Goal: Task Accomplishment & Management: Use online tool/utility

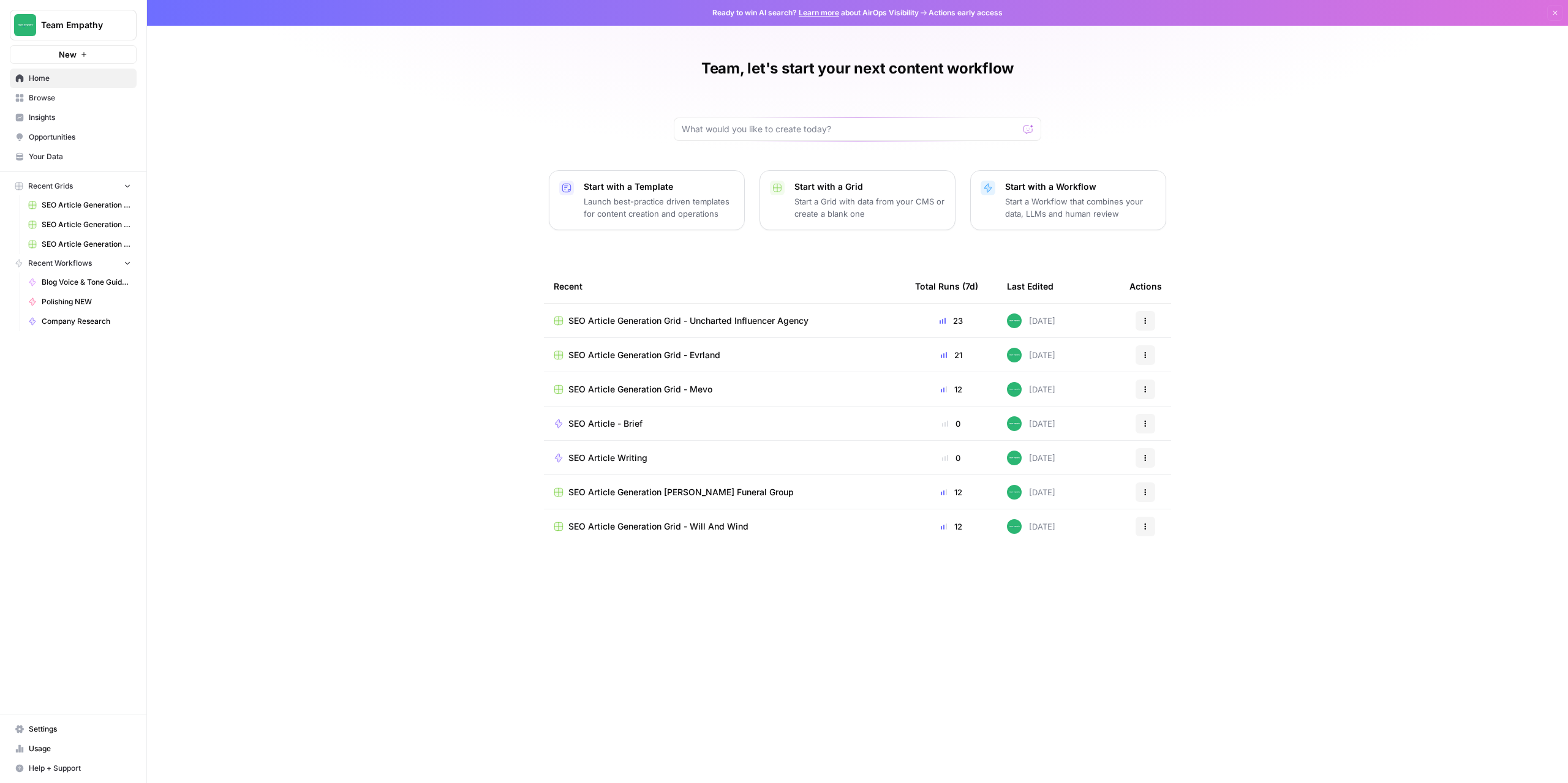
click at [665, 328] on td "SEO Article Generation Grid - Uncharted Influencer Agency" at bounding box center [724, 320] width 361 height 34
click at [668, 322] on span "SEO Article Generation Grid - Uncharted Influencer Agency" at bounding box center [688, 321] width 240 height 12
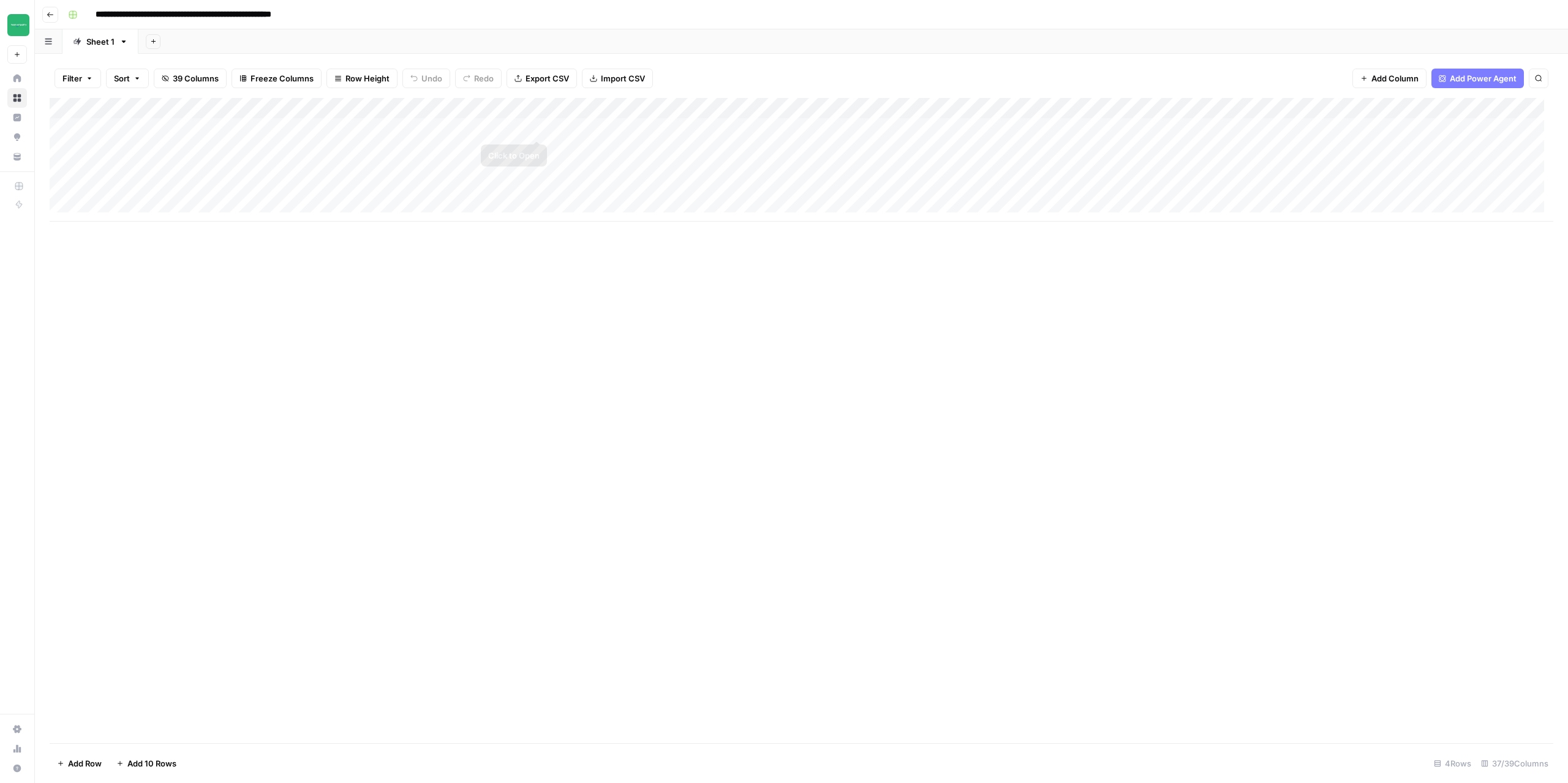
click at [539, 110] on div "Add Column" at bounding box center [801, 160] width 1504 height 124
click at [485, 226] on span "Edit Workflow" at bounding box center [509, 228] width 107 height 12
click at [663, 127] on div "Add Column" at bounding box center [801, 160] width 1504 height 124
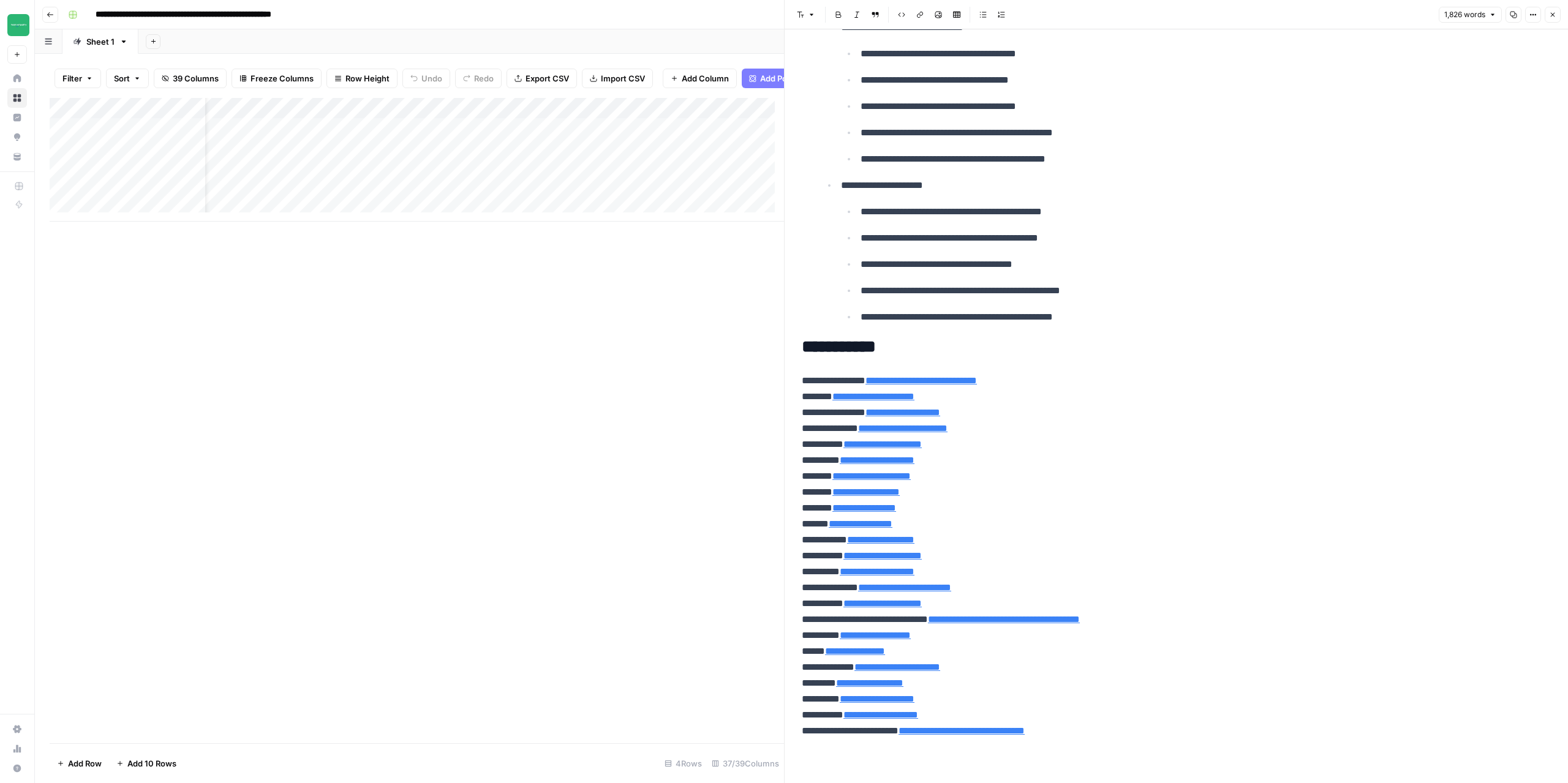
scroll to position [0, 207]
click at [570, 138] on div "Add Column" at bounding box center [417, 160] width 734 height 124
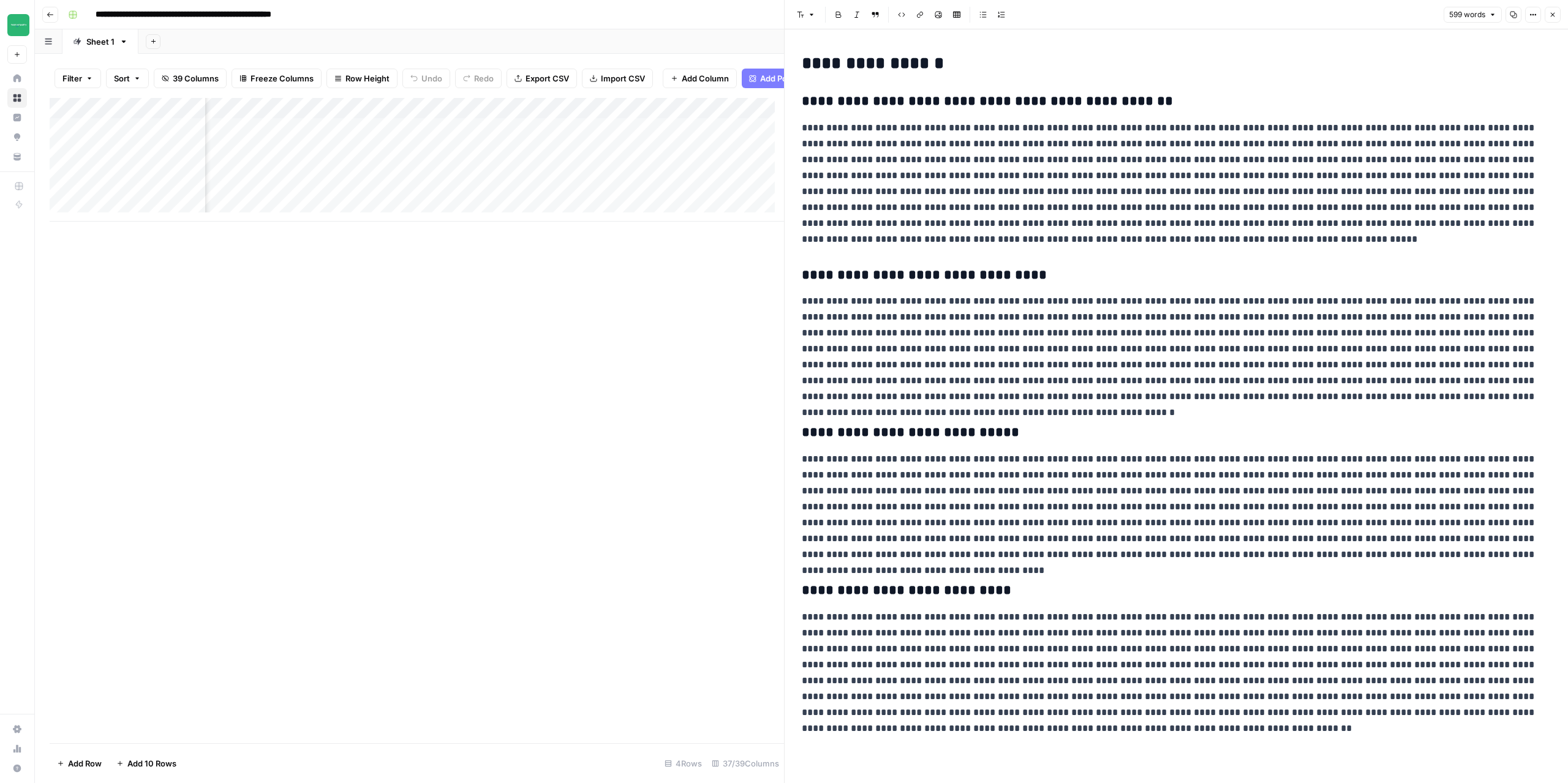
scroll to position [0, 867]
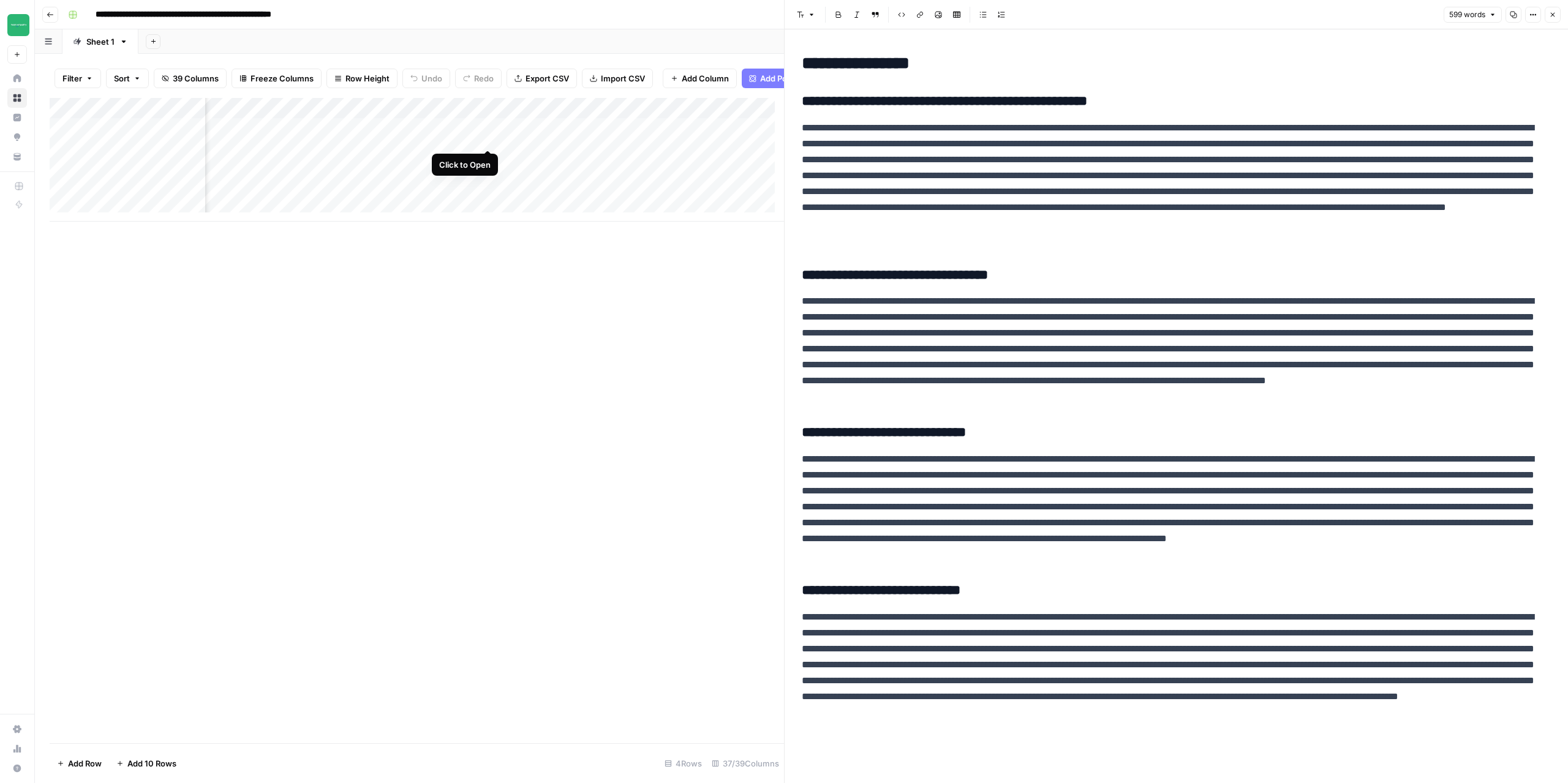
click at [487, 136] on div "Add Column" at bounding box center [417, 160] width 734 height 124
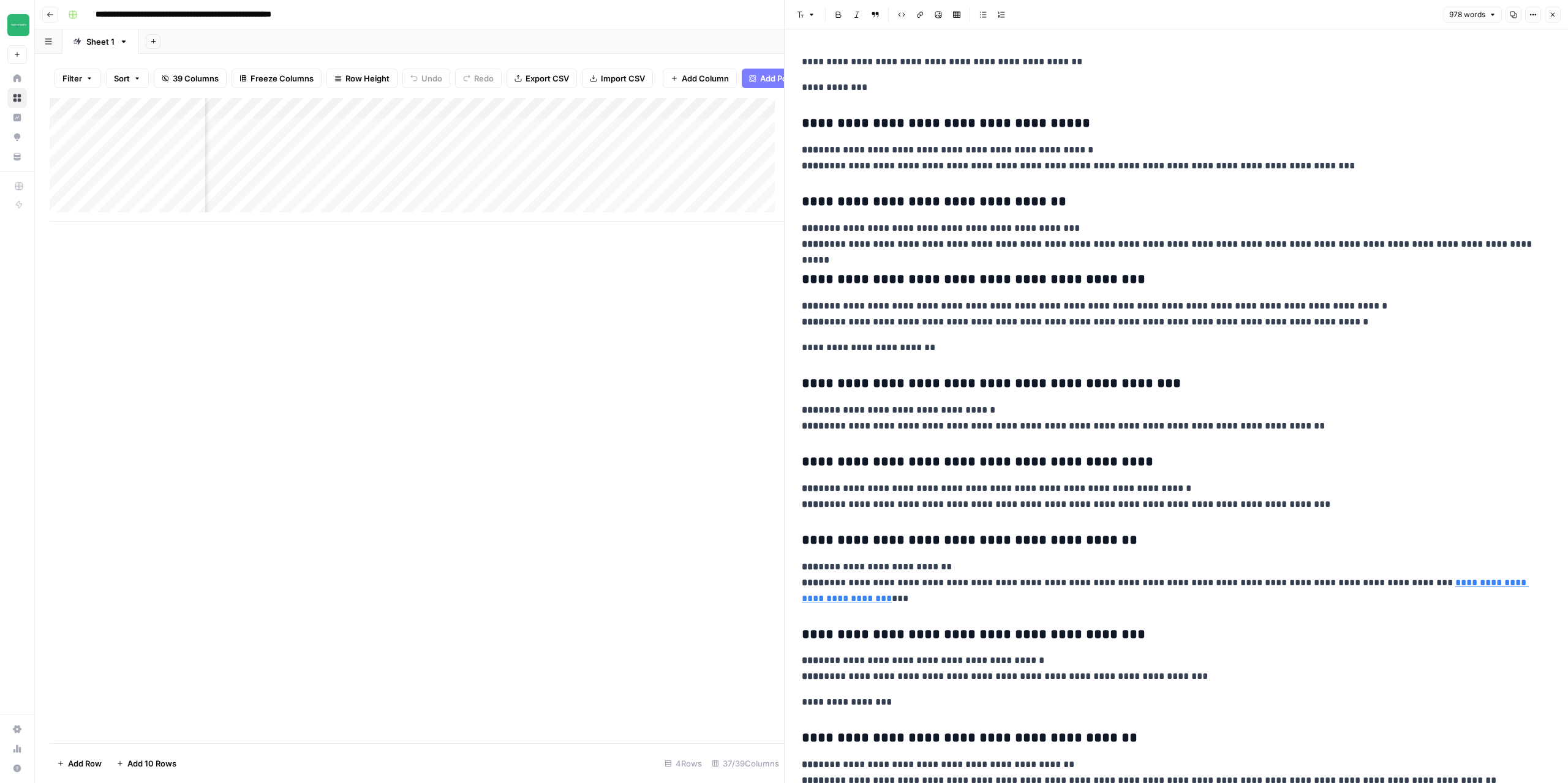
scroll to position [0, 1711]
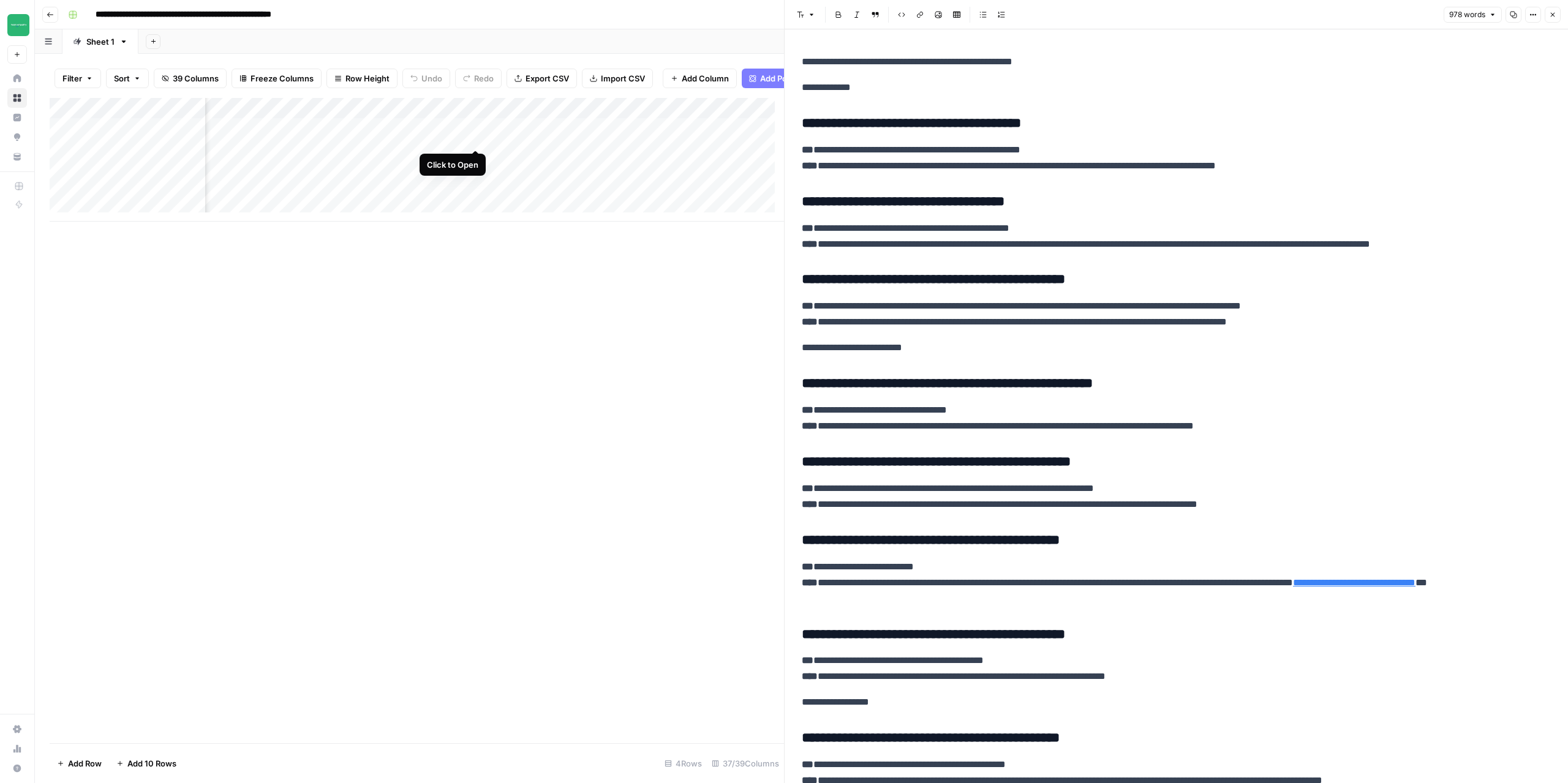
click at [474, 136] on div "Add Column" at bounding box center [417, 160] width 734 height 124
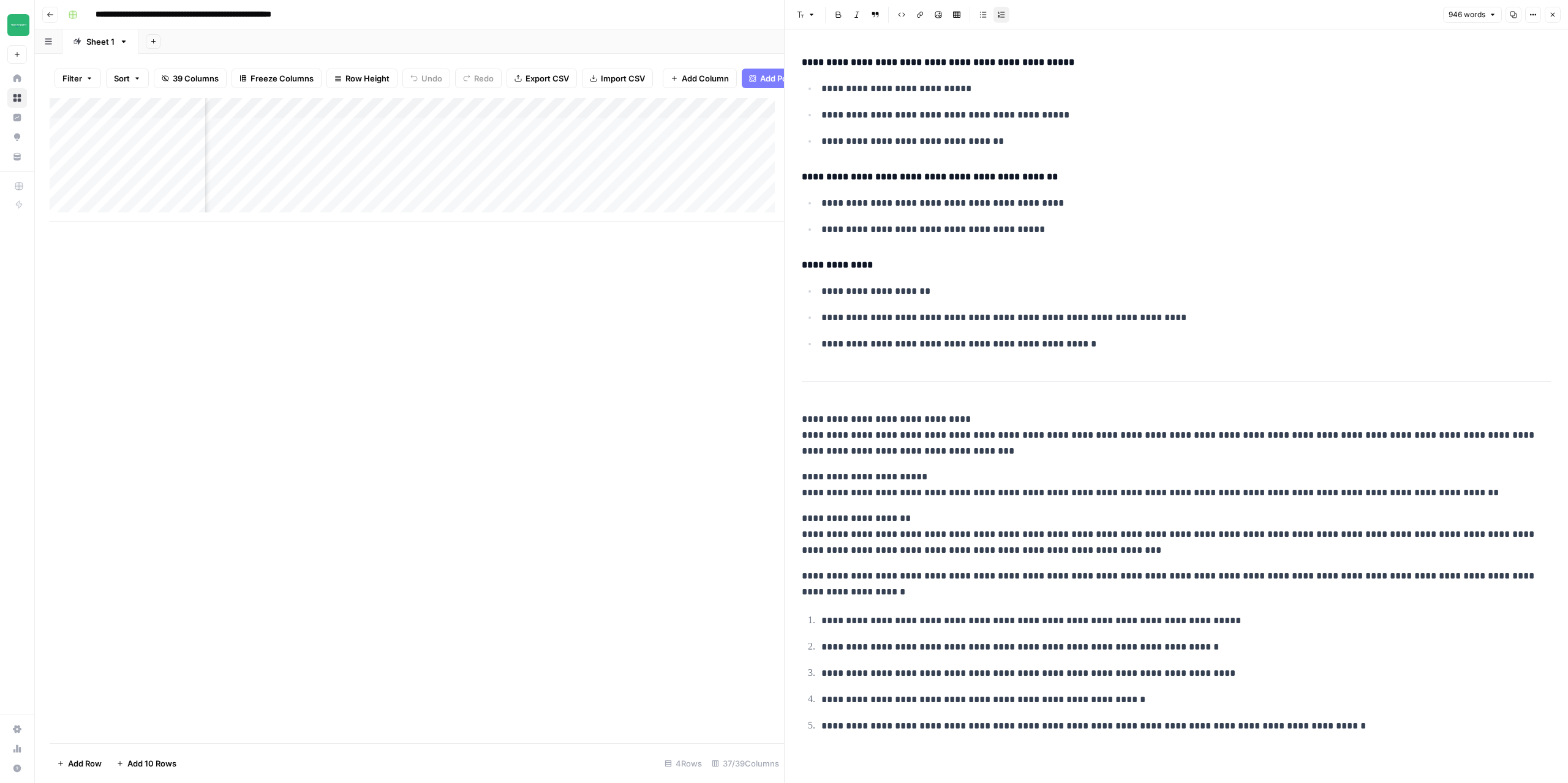
scroll to position [0, 2020]
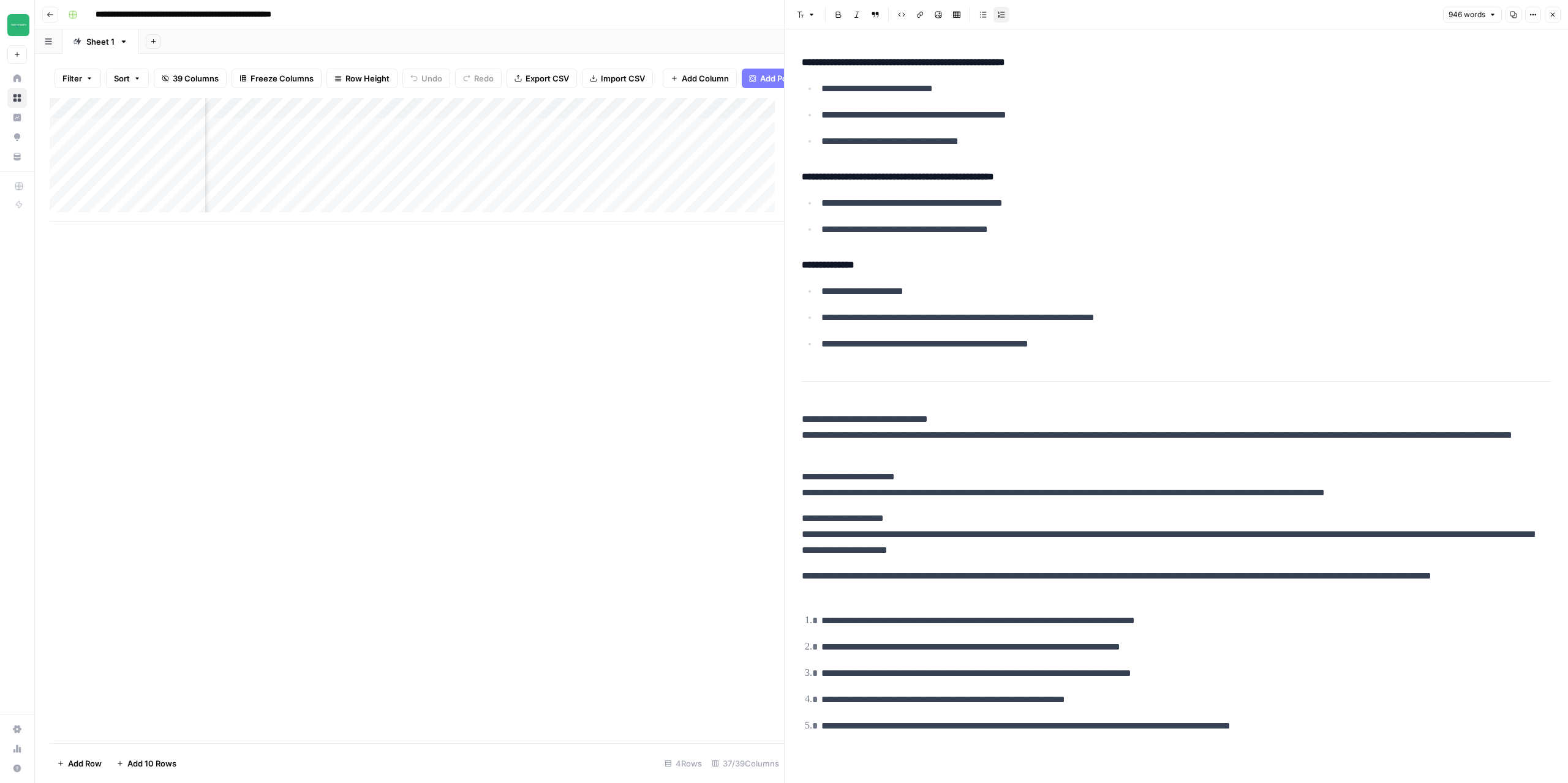
click at [397, 136] on div "Add Column" at bounding box center [417, 160] width 734 height 124
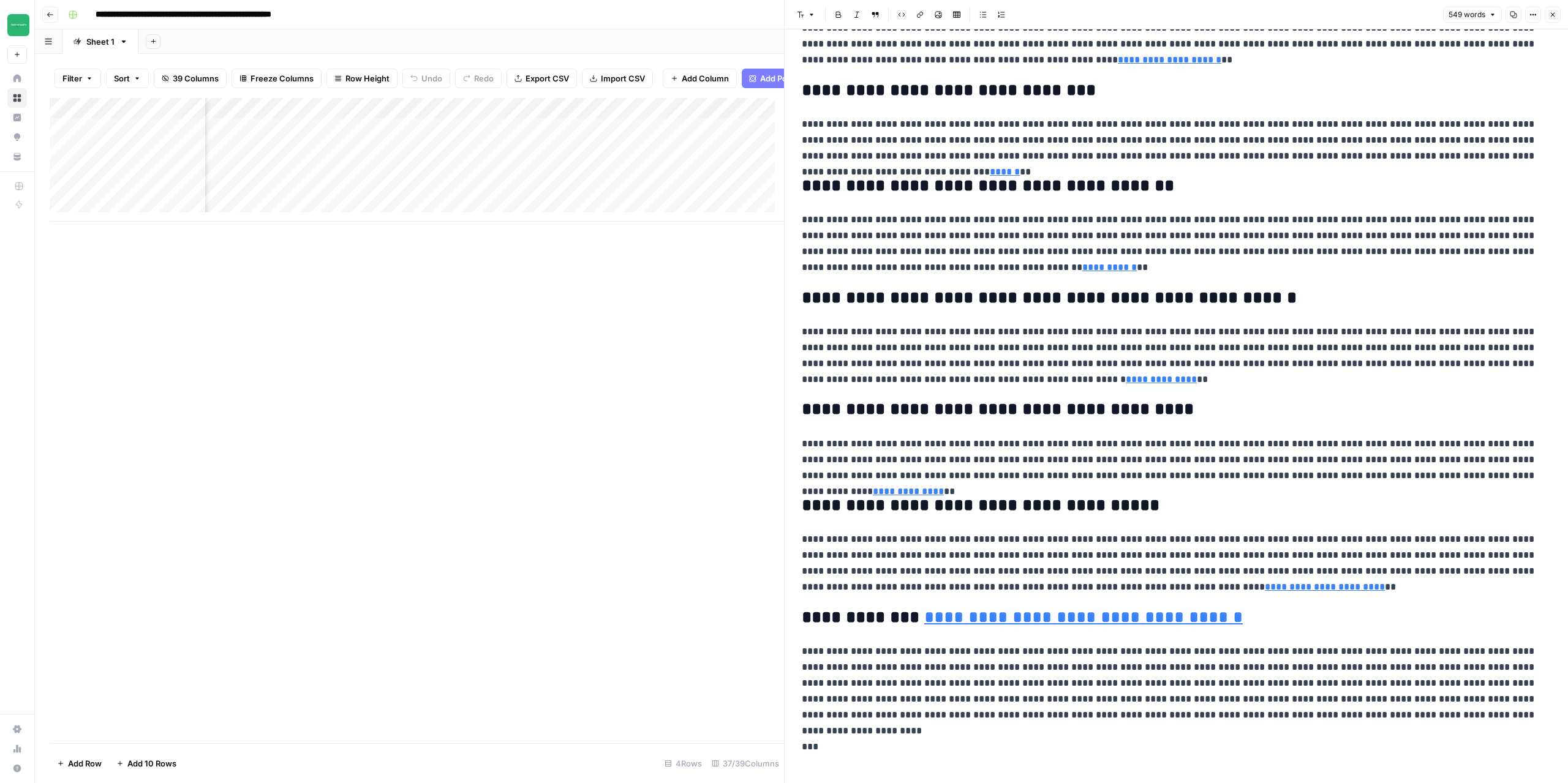
scroll to position [0, 2353]
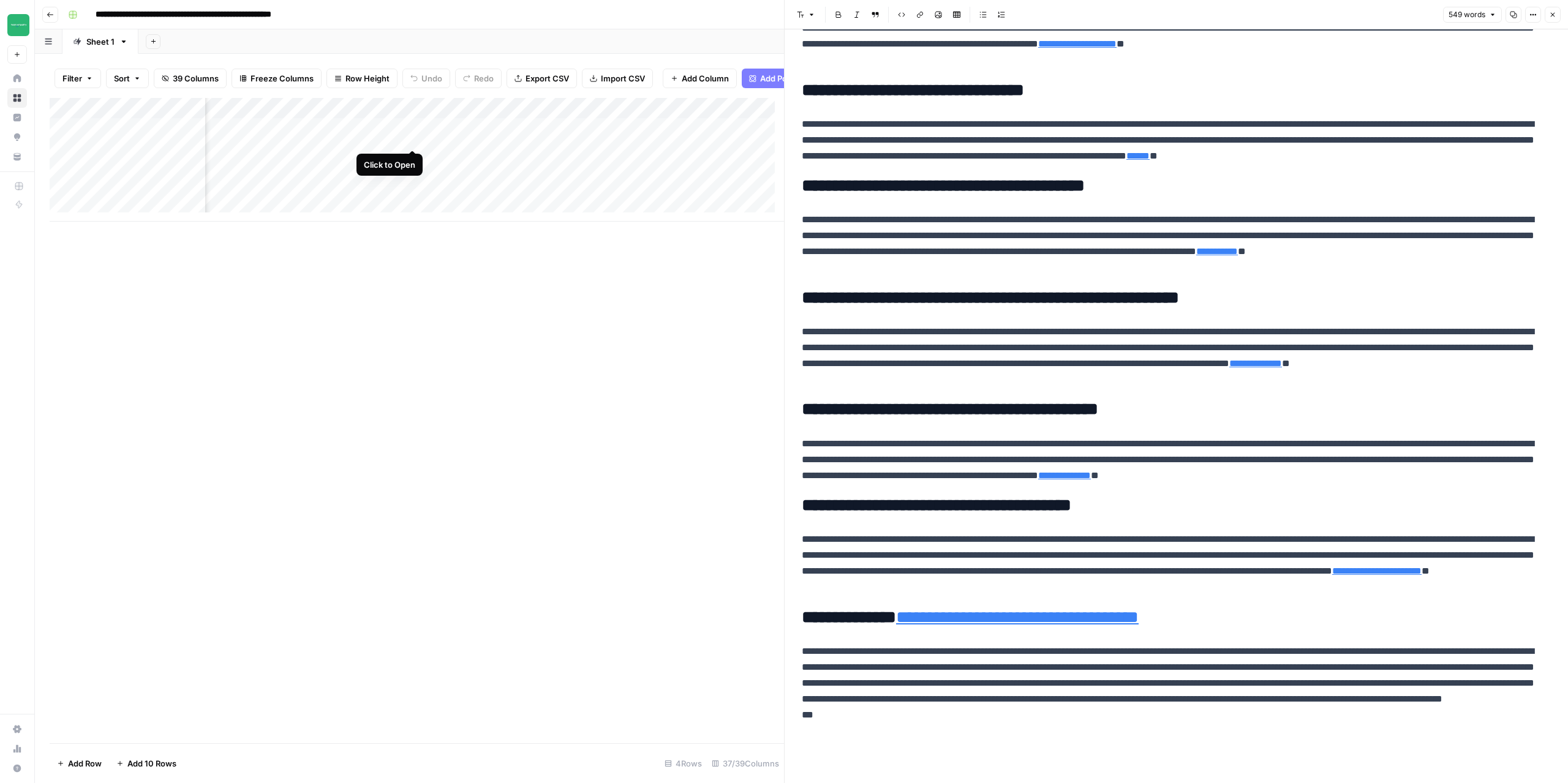
click at [413, 136] on div "Add Column" at bounding box center [417, 160] width 734 height 124
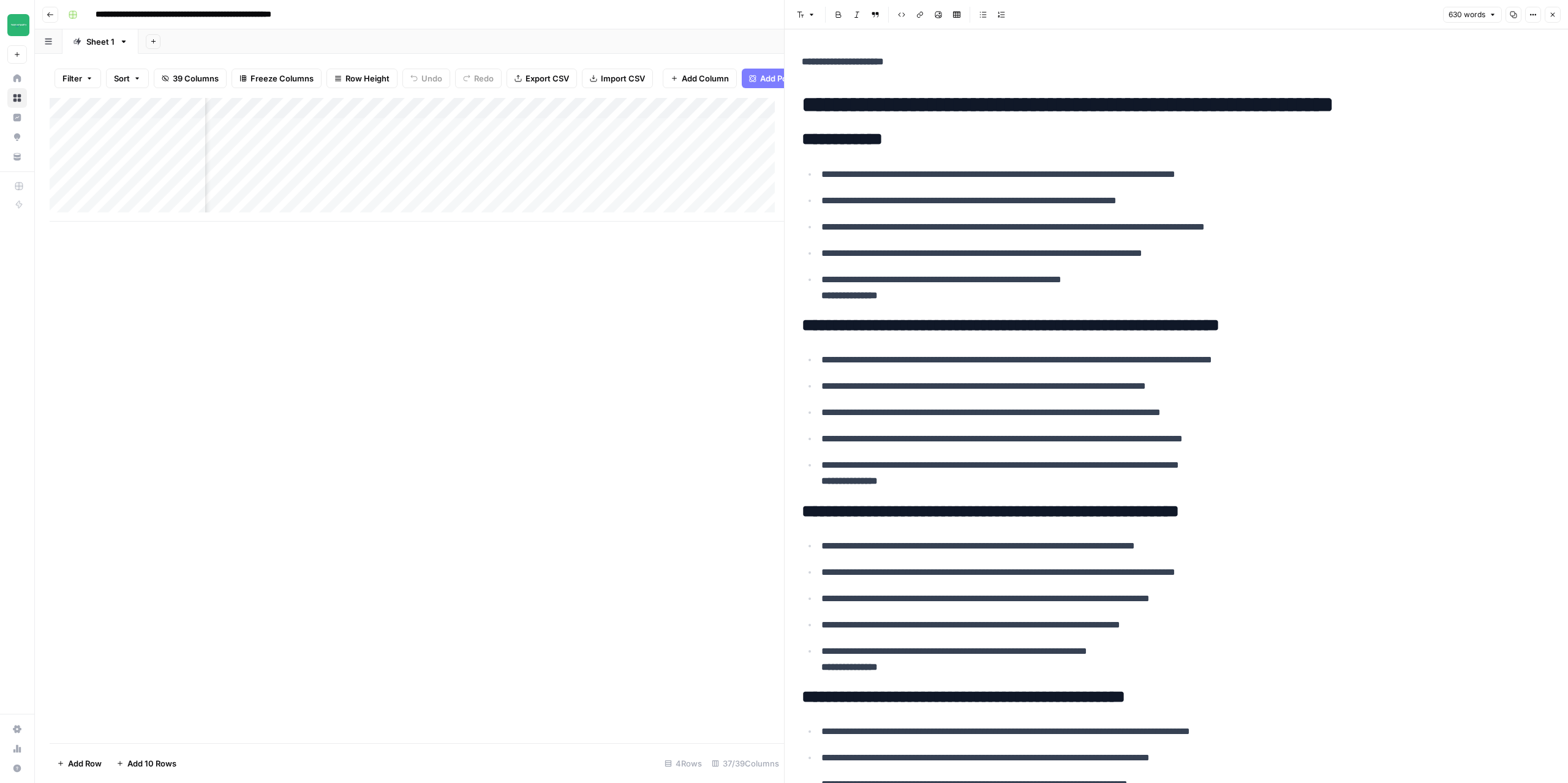
scroll to position [0, 3392]
click at [621, 138] on div "Add Column" at bounding box center [417, 160] width 734 height 124
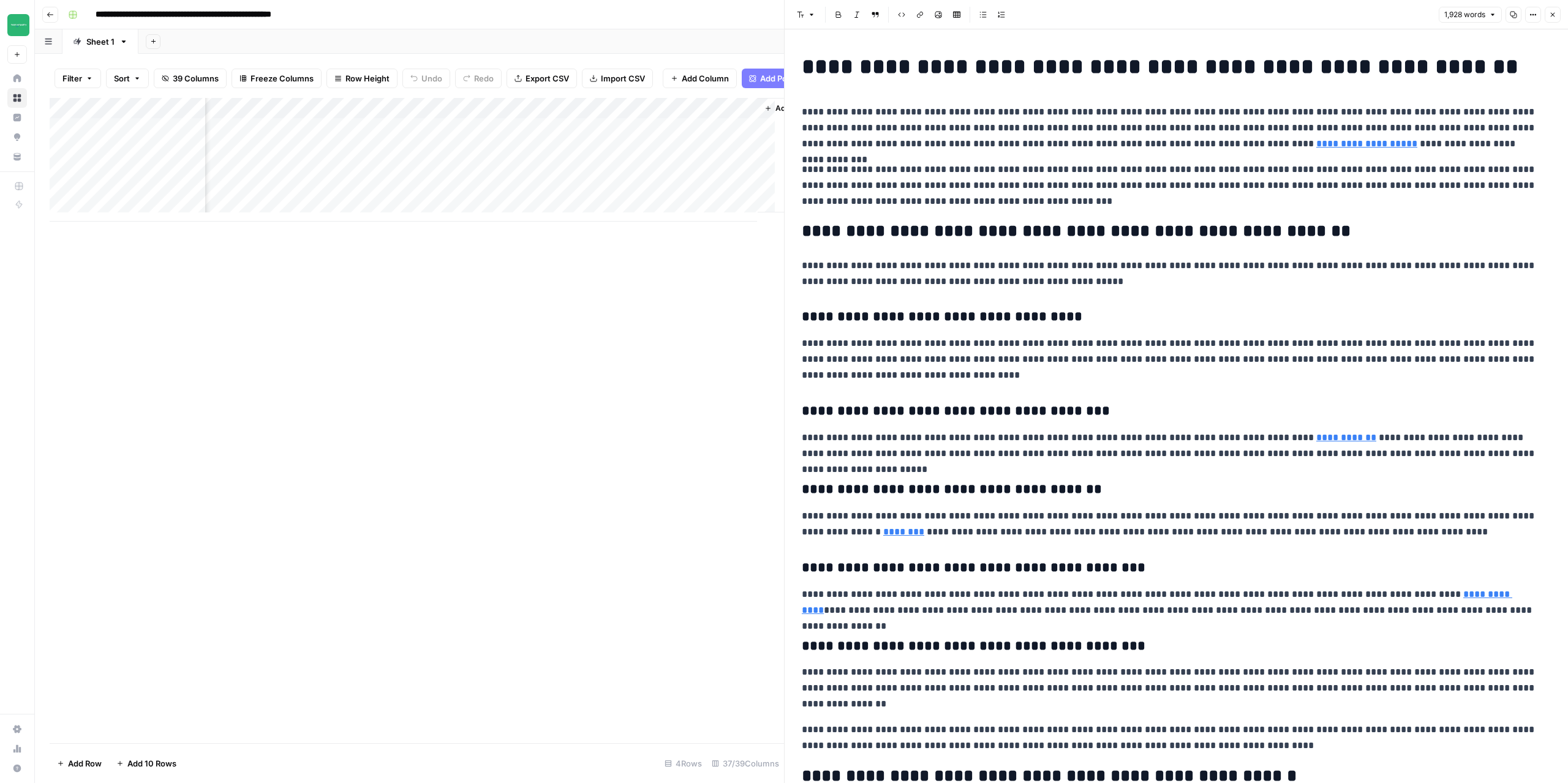
scroll to position [0, 3759]
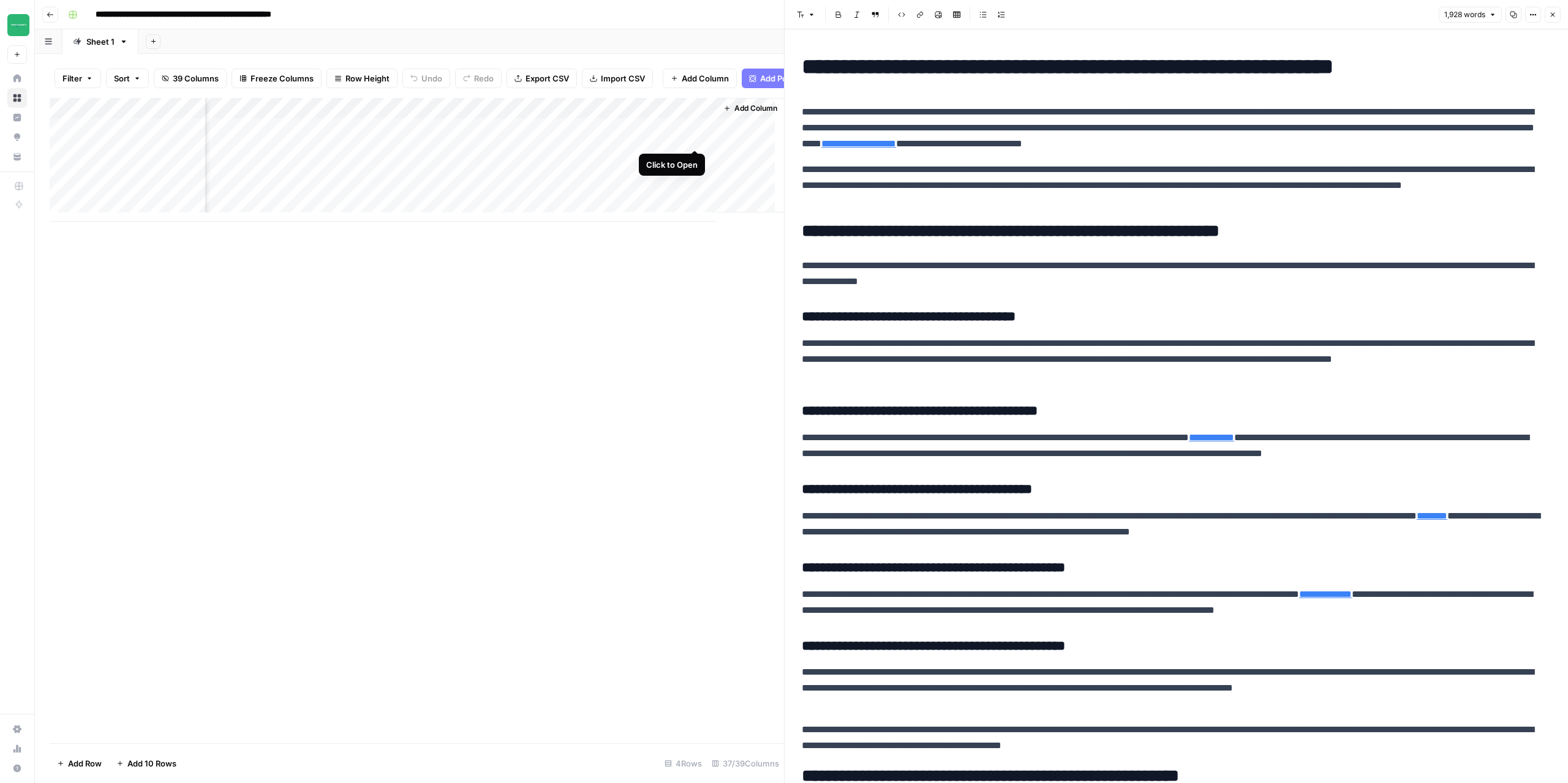
click at [691, 138] on div "Add Column" at bounding box center [417, 160] width 734 height 124
click at [1554, 14] on icon "button" at bounding box center [1552, 15] width 8 height 8
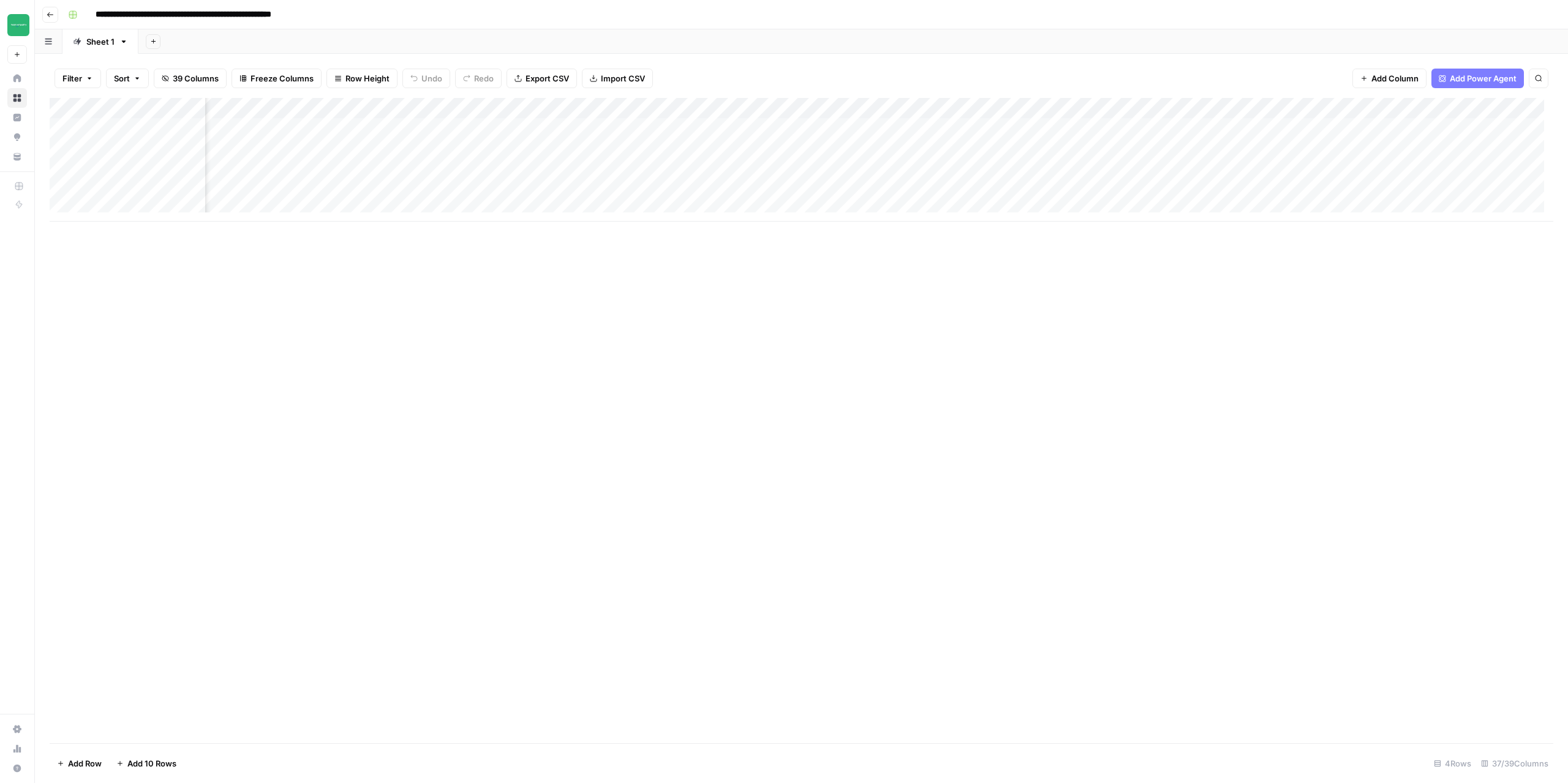
scroll to position [0, 2989]
click at [1466, 129] on div "Add Column" at bounding box center [801, 160] width 1504 height 124
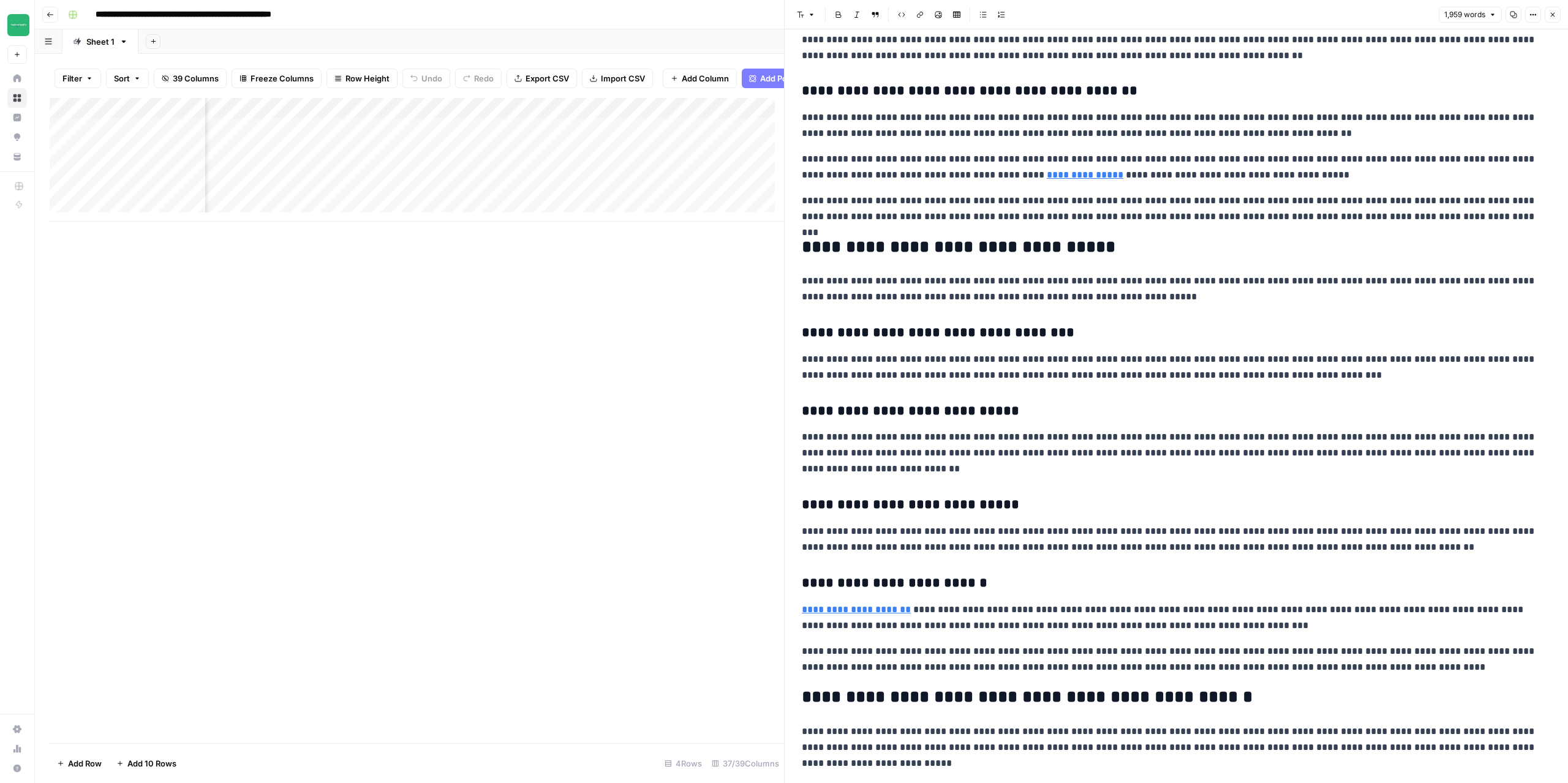
scroll to position [1347, 0]
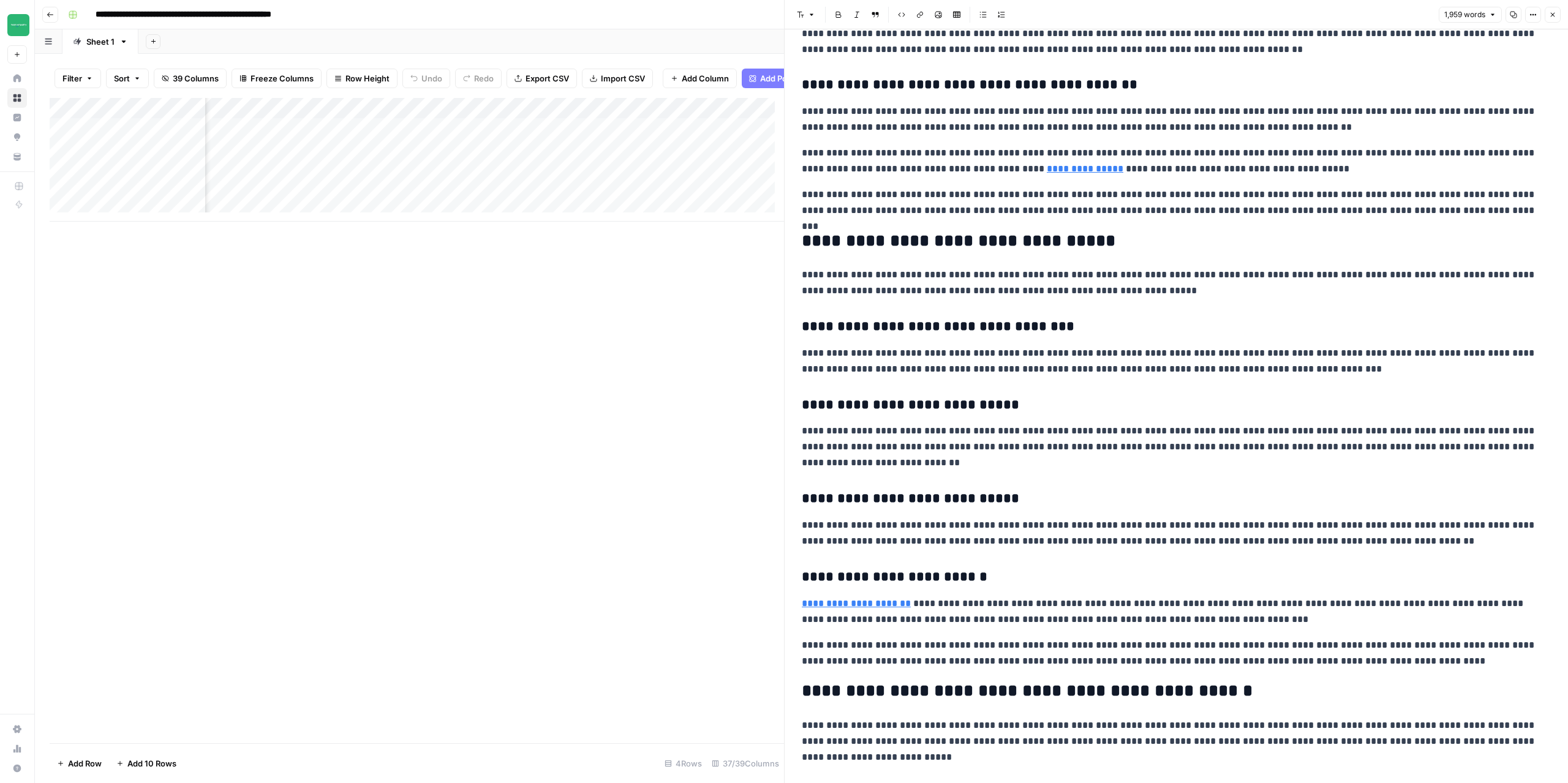
click at [1556, 16] on button "Close" at bounding box center [1552, 15] width 16 height 16
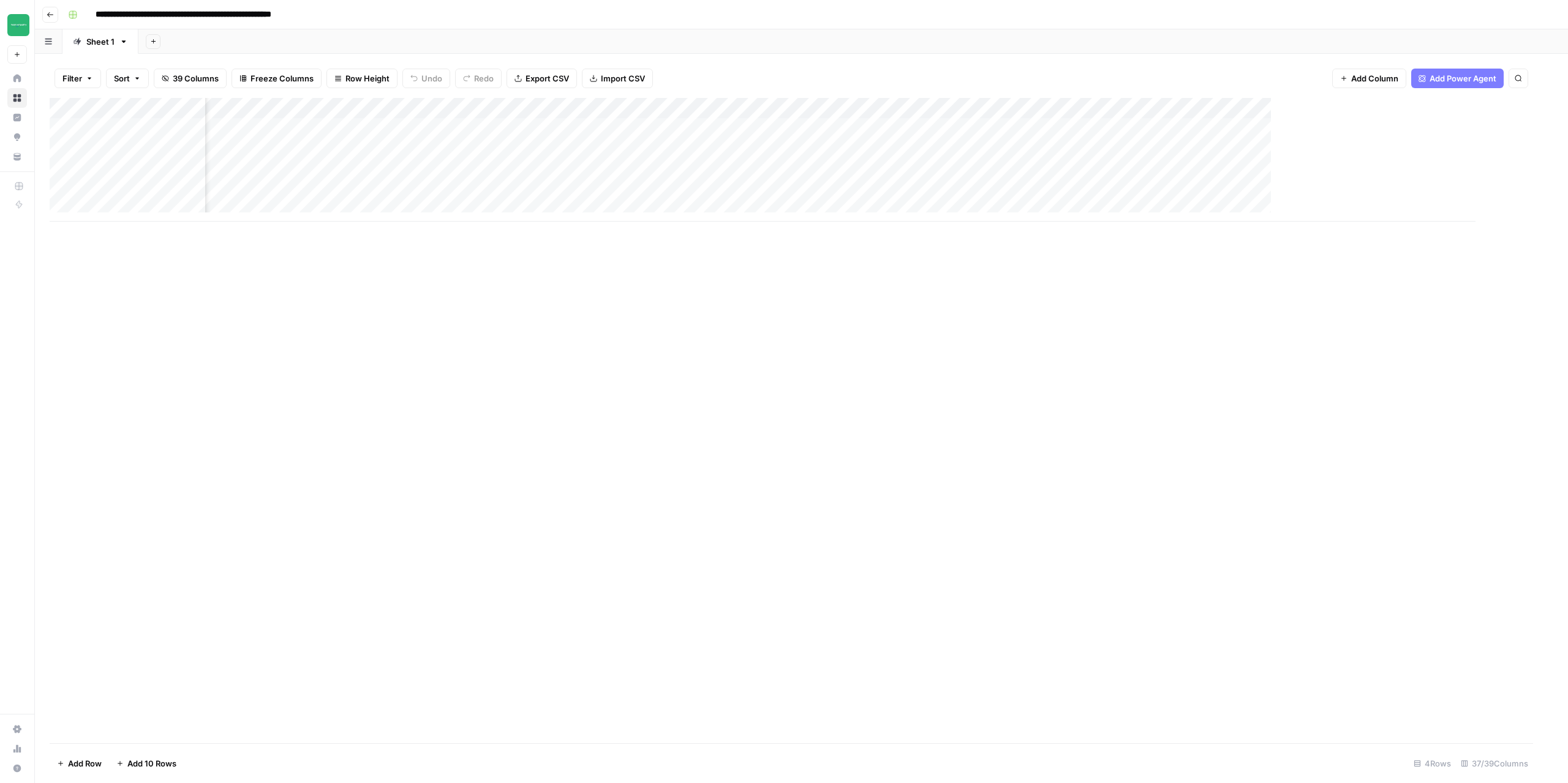
scroll to position [0, 2975]
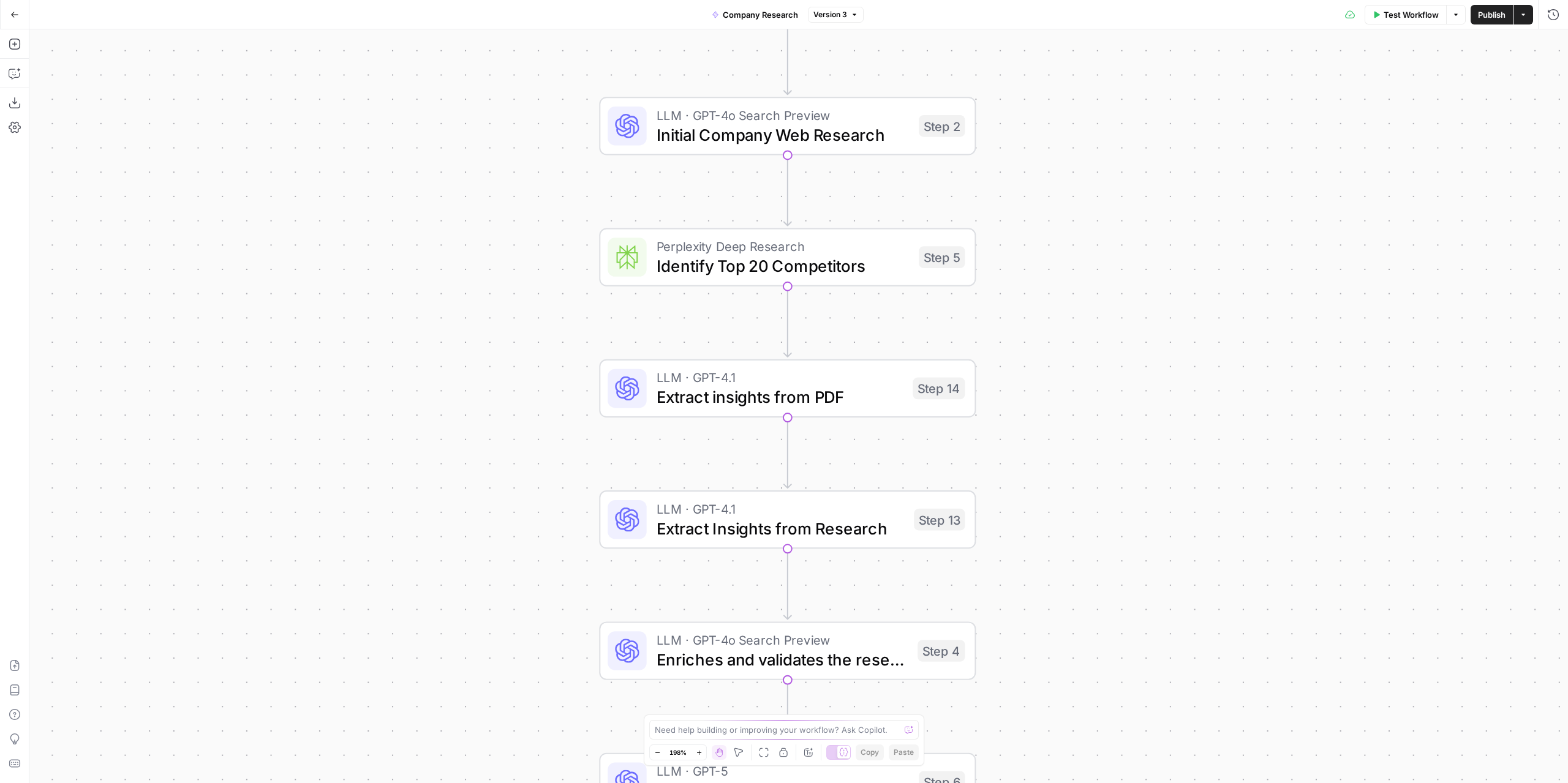
drag, startPoint x: 1075, startPoint y: 169, endPoint x: 1084, endPoint y: 194, distance: 26.6
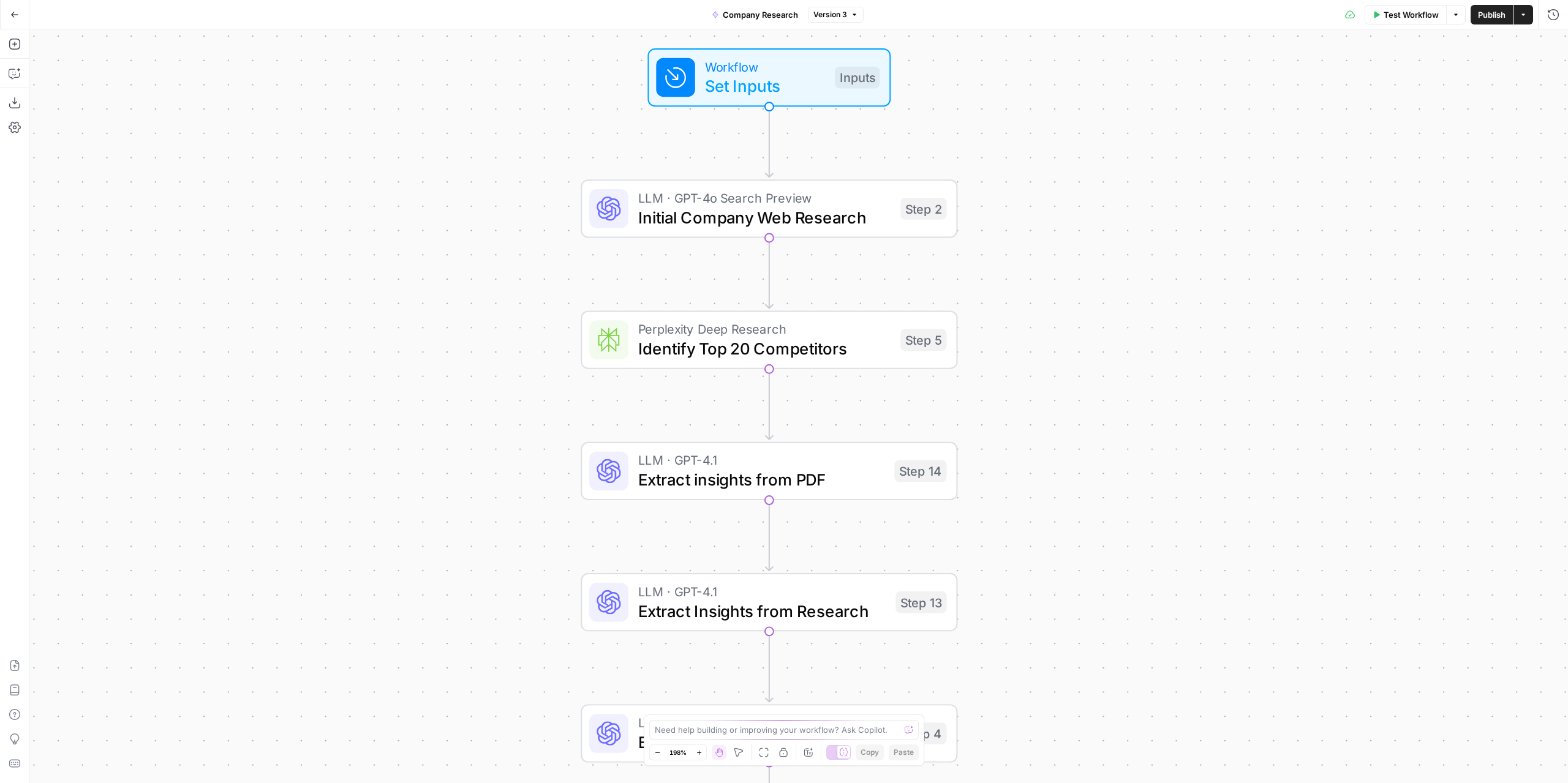
drag, startPoint x: 1066, startPoint y: 194, endPoint x: 1048, endPoint y: 262, distance: 70.3
click at [1048, 262] on div "Workflow Set Inputs Inputs LLM · GPT-4o Search Preview Initial Company Web Rese…" at bounding box center [798, 406] width 1538 height 754
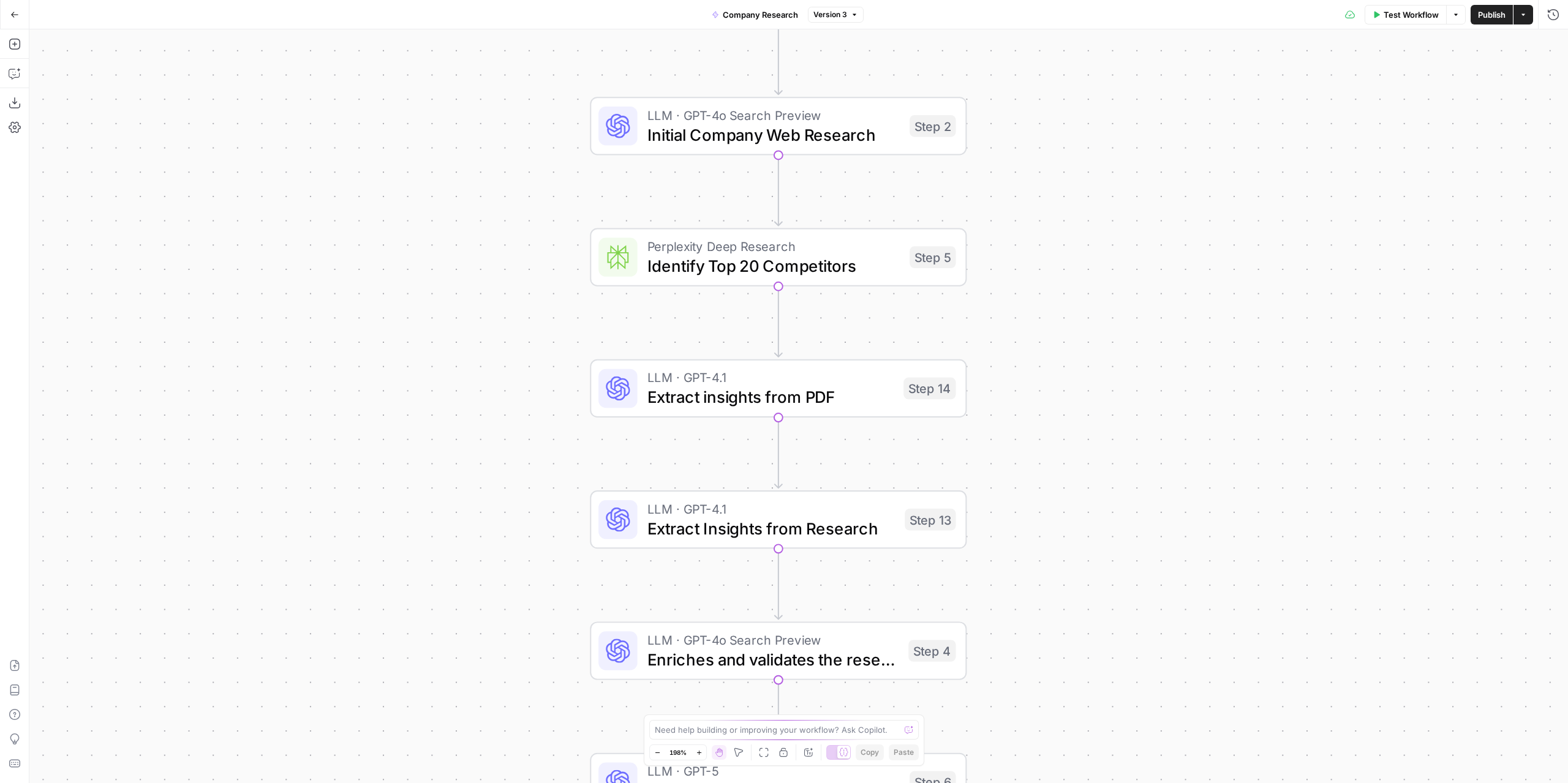
drag, startPoint x: 1091, startPoint y: 371, endPoint x: 1138, endPoint y: 234, distance: 144.8
click at [1138, 234] on div "Workflow Set Inputs Inputs LLM · GPT-4o Search Preview Initial Company Web Rese…" at bounding box center [798, 406] width 1538 height 754
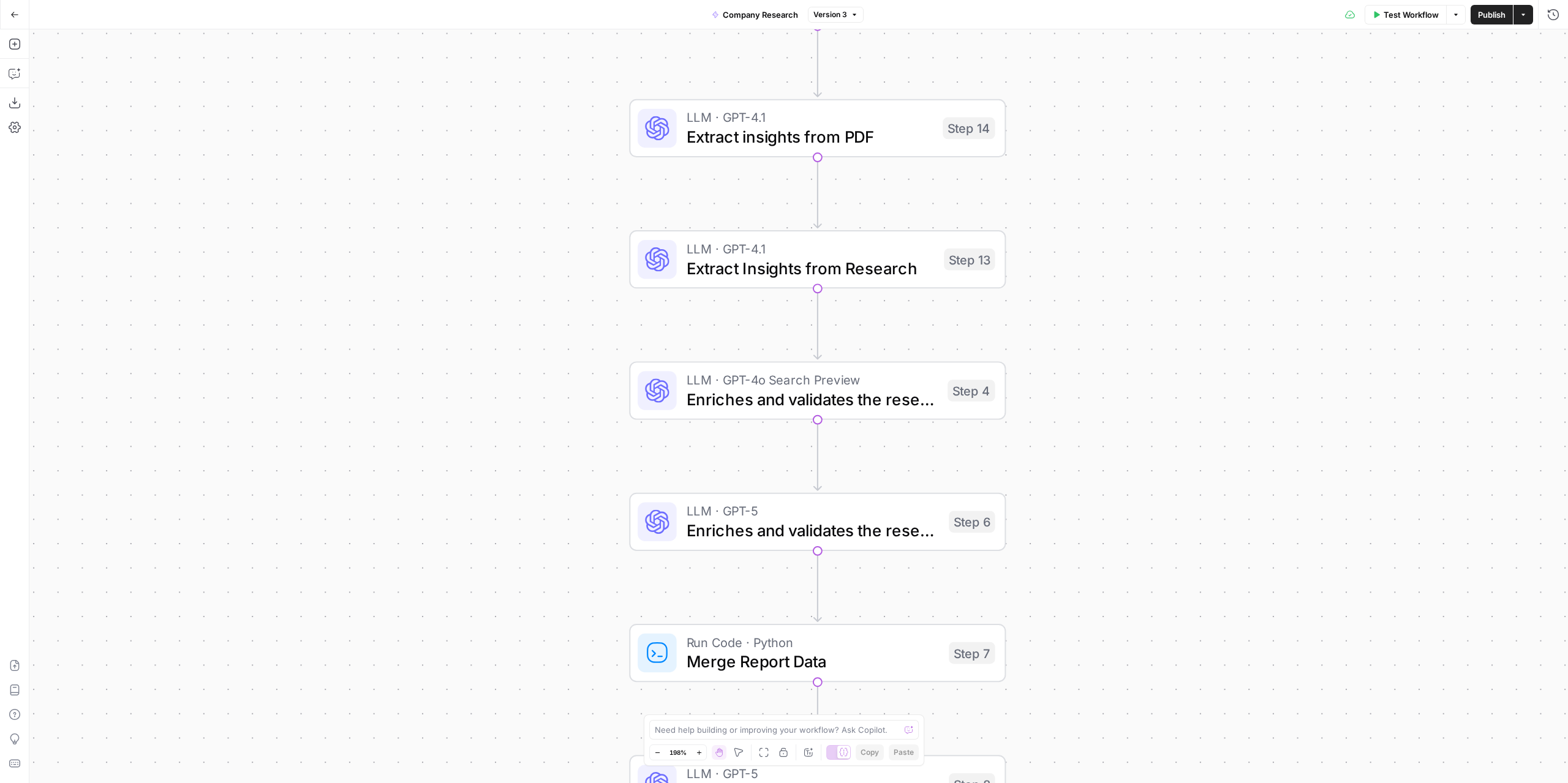
drag, startPoint x: 1256, startPoint y: 358, endPoint x: 1264, endPoint y: 140, distance: 218.1
click at [1264, 140] on div "Workflow Set Inputs Inputs LLM · GPT-4o Search Preview Initial Company Web Rese…" at bounding box center [798, 406] width 1538 height 754
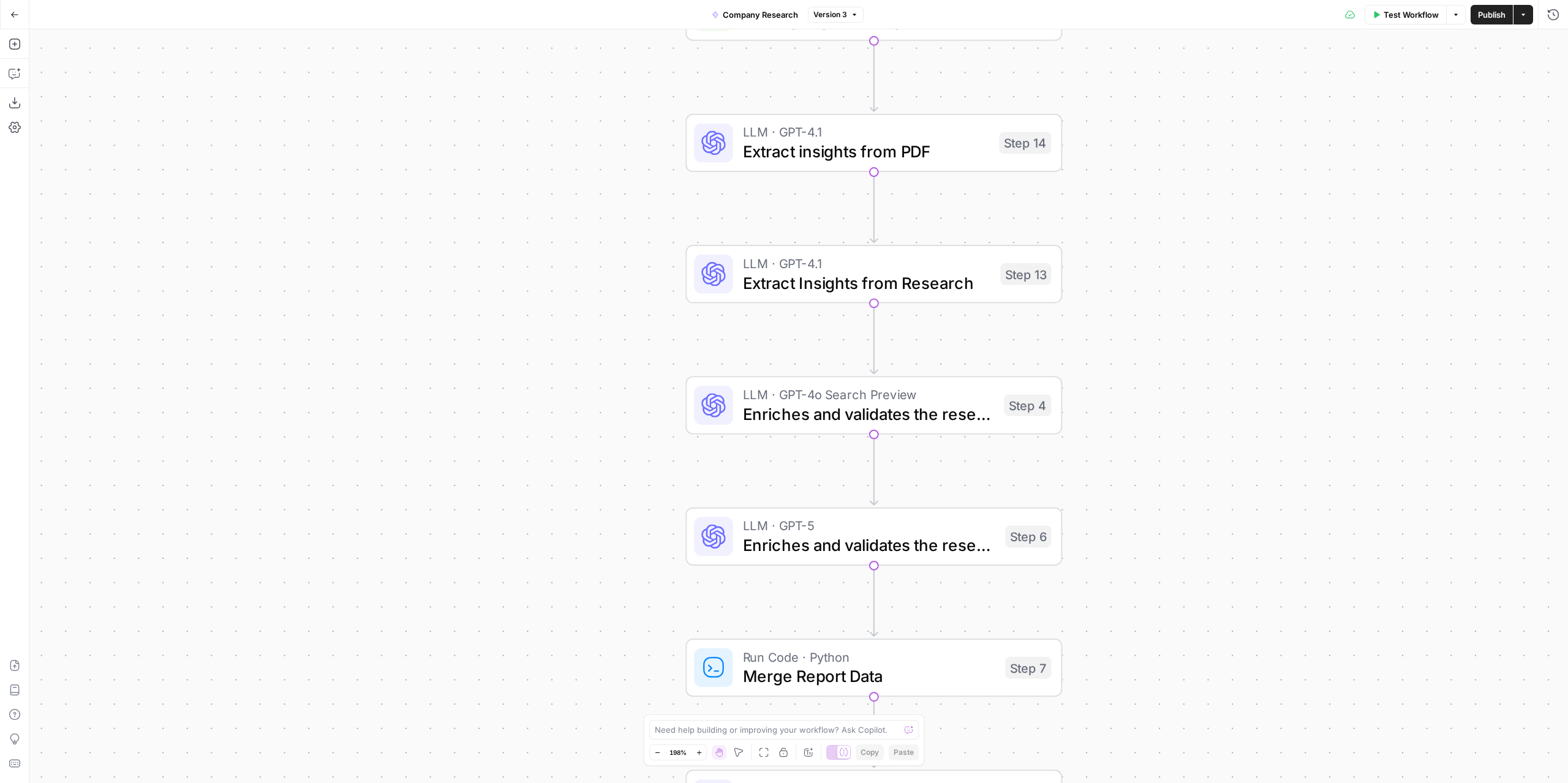
drag, startPoint x: 1221, startPoint y: 348, endPoint x: 1212, endPoint y: 546, distance: 198.2
click at [1277, 534] on div "Workflow Set Inputs Inputs LLM · GPT-4o Search Preview Initial Company Web Rese…" at bounding box center [798, 406] width 1538 height 754
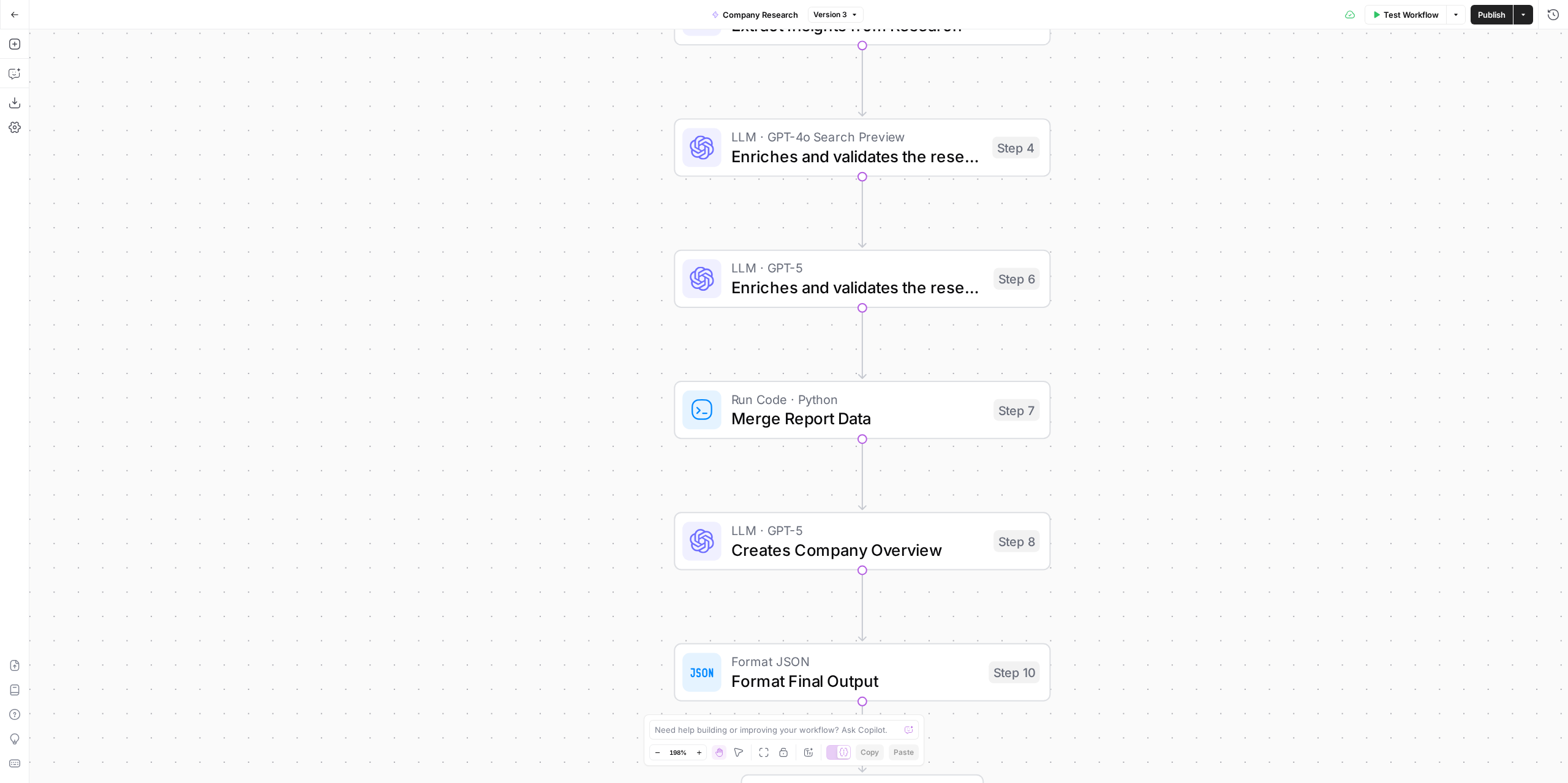
drag, startPoint x: 1210, startPoint y: 473, endPoint x: 1198, endPoint y: 75, distance: 398.2
click at [1198, 75] on div "Workflow Set Inputs Inputs LLM · GPT-4o Search Preview Initial Company Web Rese…" at bounding box center [798, 406] width 1538 height 754
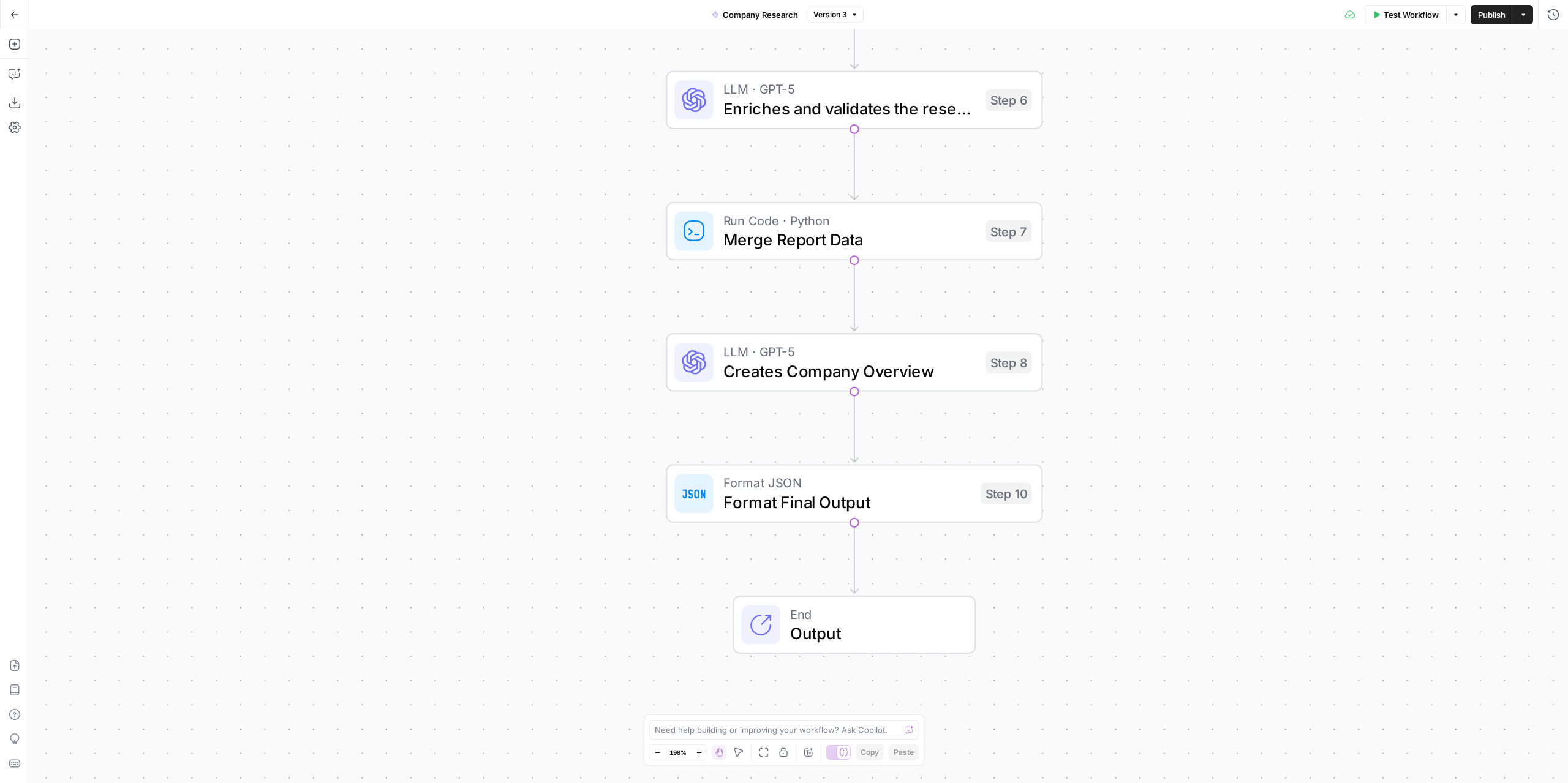
drag, startPoint x: 1194, startPoint y: 447, endPoint x: 1192, endPoint y: 308, distance: 139.0
click at [1192, 308] on div "Workflow Set Inputs Inputs LLM · GPT-4o Search Preview Initial Company Web Rese…" at bounding box center [798, 406] width 1538 height 754
